Goal: Use online tool/utility: Utilize a website feature to perform a specific function

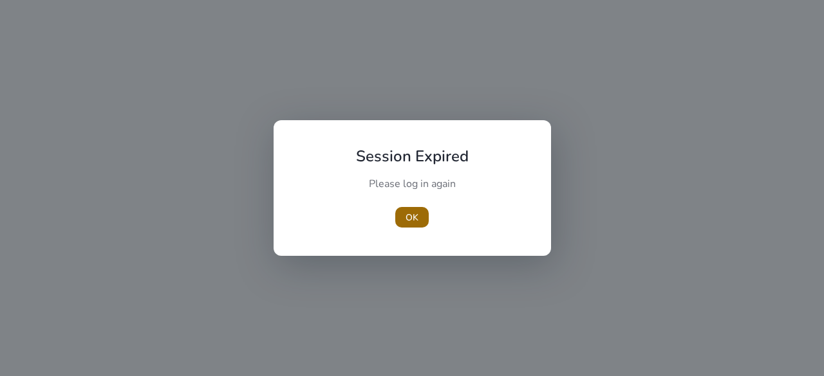
click at [409, 218] on span "OK" at bounding box center [411, 218] width 13 height 14
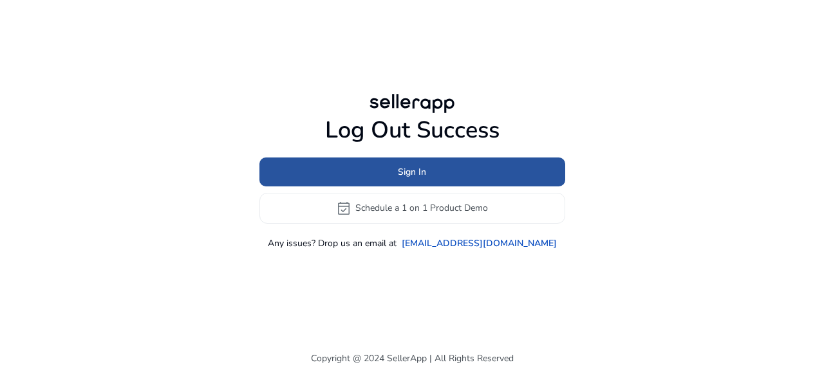
click at [407, 171] on span "Sign In" at bounding box center [412, 172] width 28 height 14
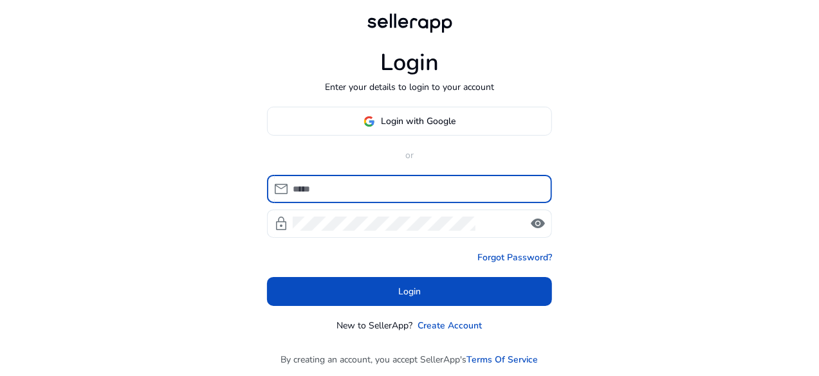
type input "**********"
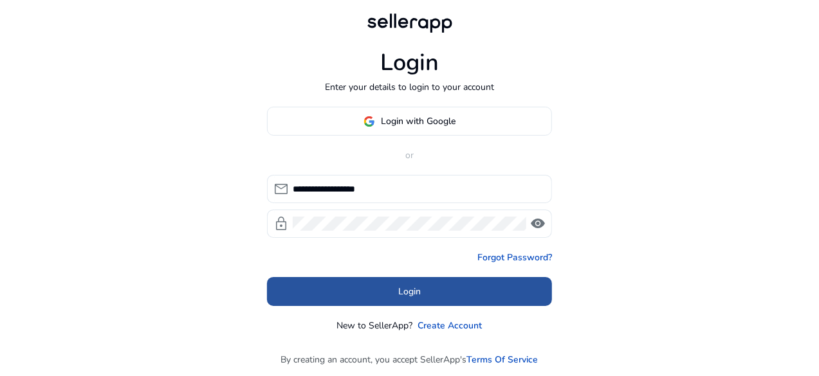
click at [410, 289] on span "Login" at bounding box center [409, 292] width 23 height 14
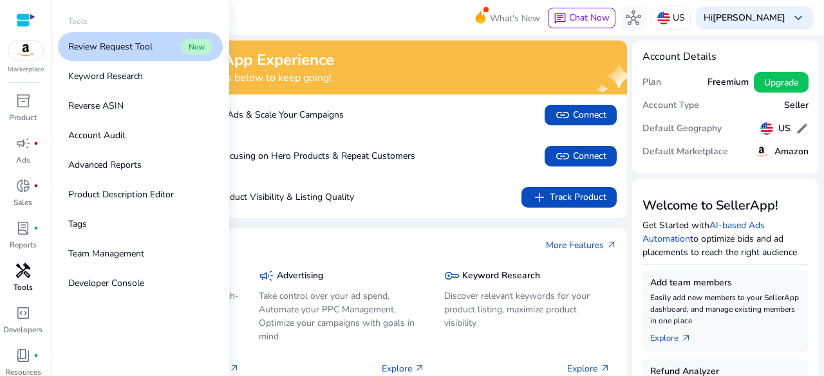
click at [24, 276] on span "handyman" at bounding box center [22, 270] width 15 height 15
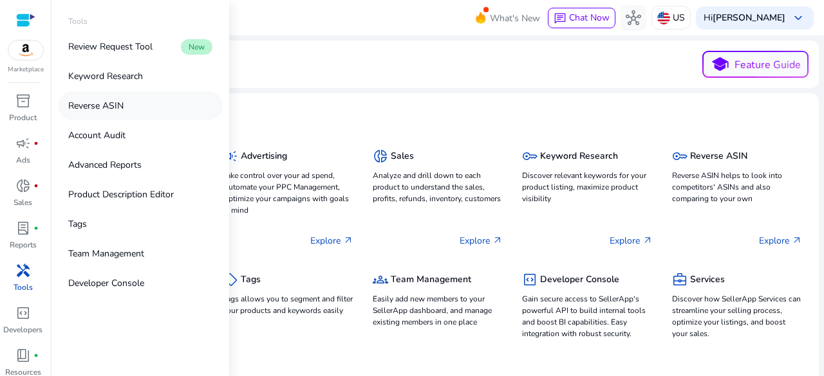
click at [111, 103] on p "Reverse ASIN" at bounding box center [95, 106] width 55 height 14
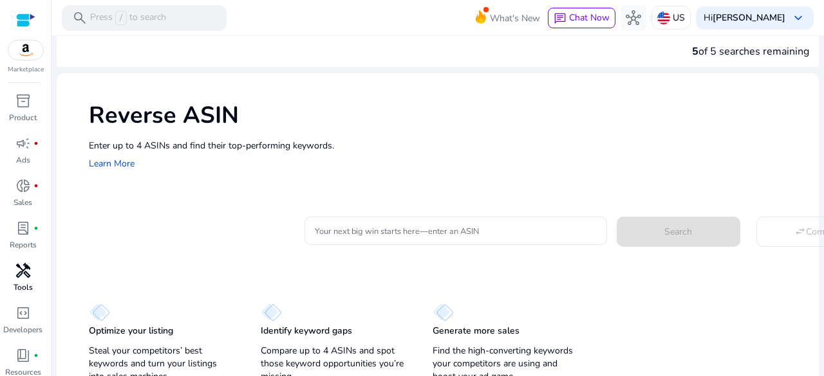
scroll to position [16, 0]
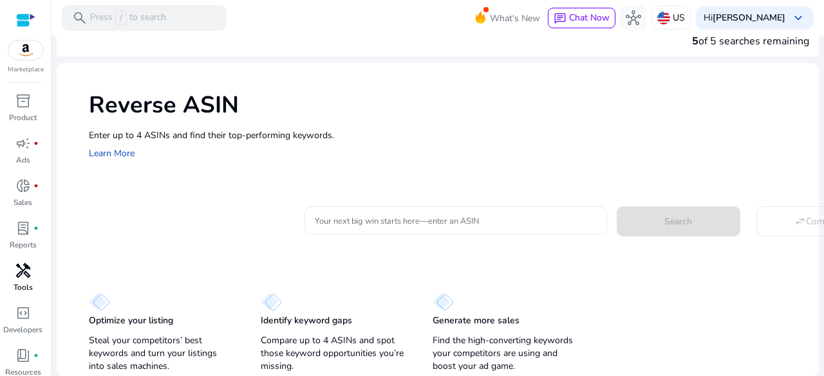
click at [363, 217] on input "Your next big win starts here—enter an ASIN" at bounding box center [456, 221] width 282 height 14
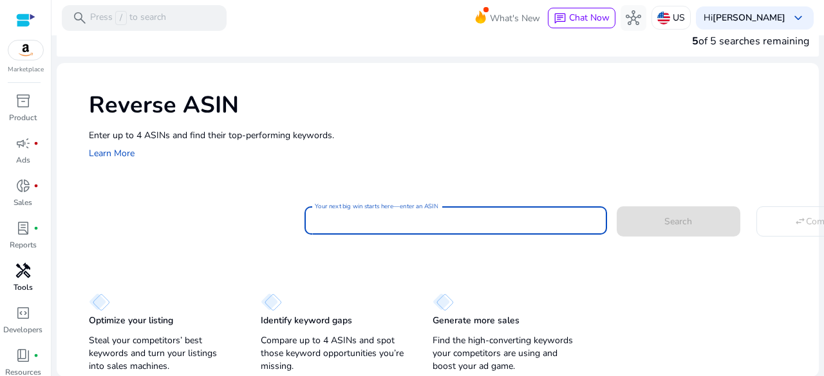
paste input "**********"
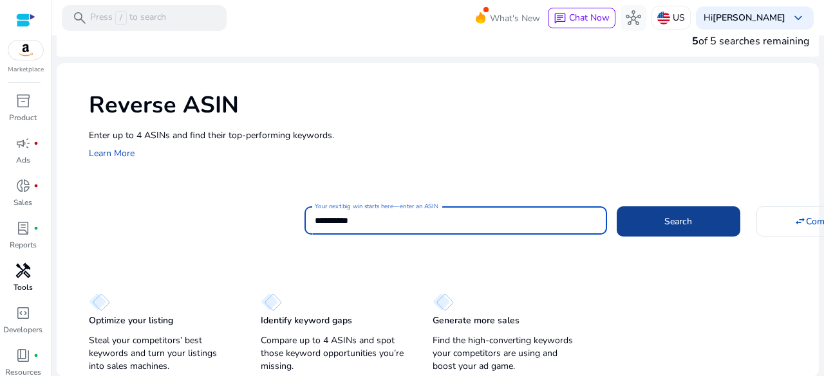
type input "**********"
click at [666, 227] on span "Search" at bounding box center [678, 222] width 28 height 14
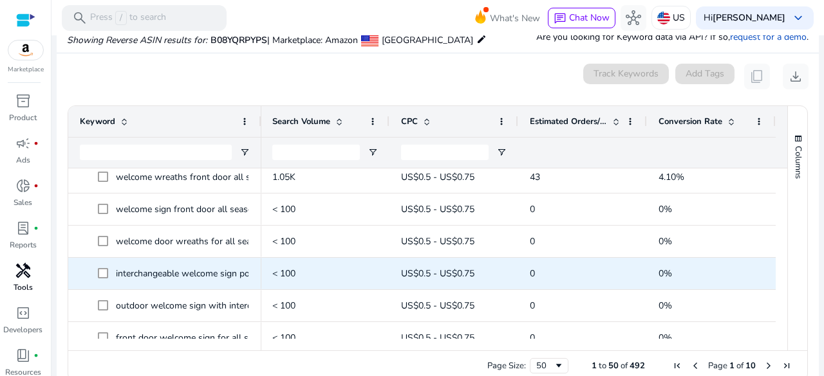
scroll to position [0, 0]
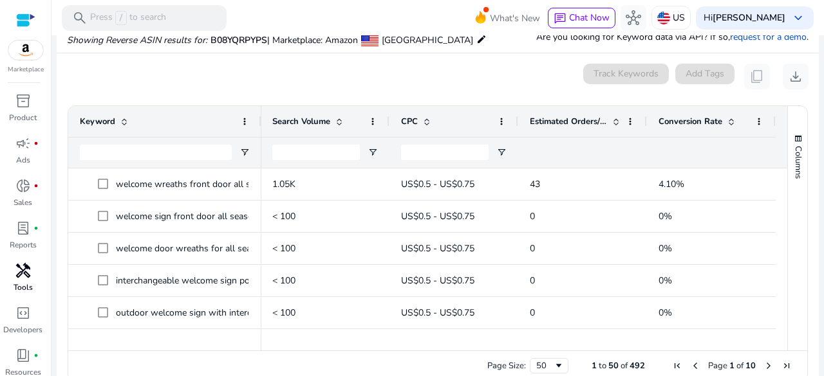
click at [726, 118] on span at bounding box center [731, 121] width 10 height 10
click at [726, 120] on span at bounding box center [731, 121] width 10 height 10
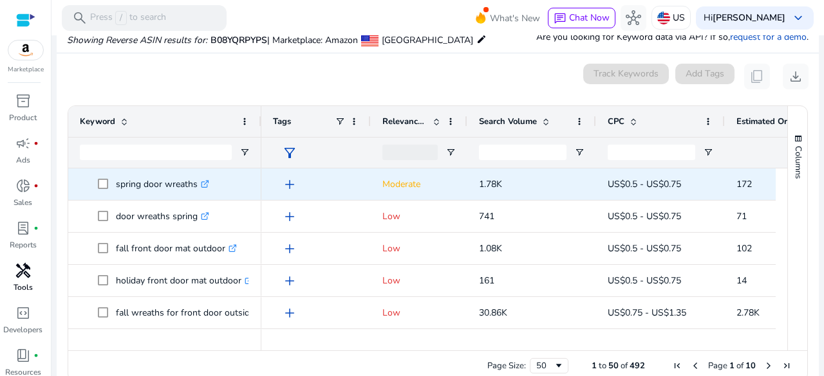
click at [208, 184] on icon ".st0{fill:#2c8af8}" at bounding box center [205, 184] width 8 height 8
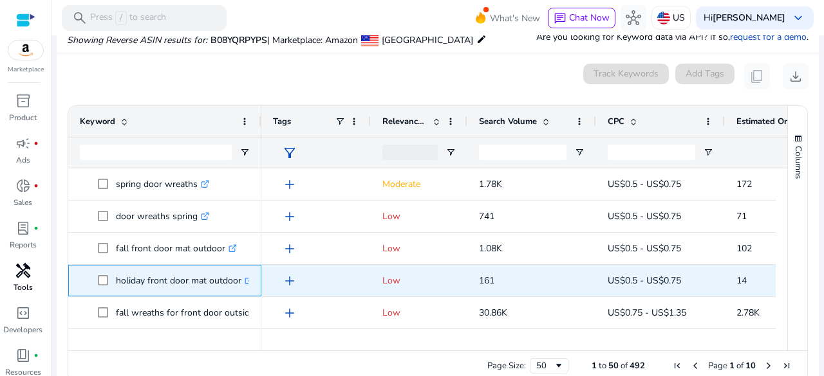
click at [246, 282] on icon at bounding box center [248, 281] width 6 height 6
